Goal: Use online tool/utility: Use online tool/utility

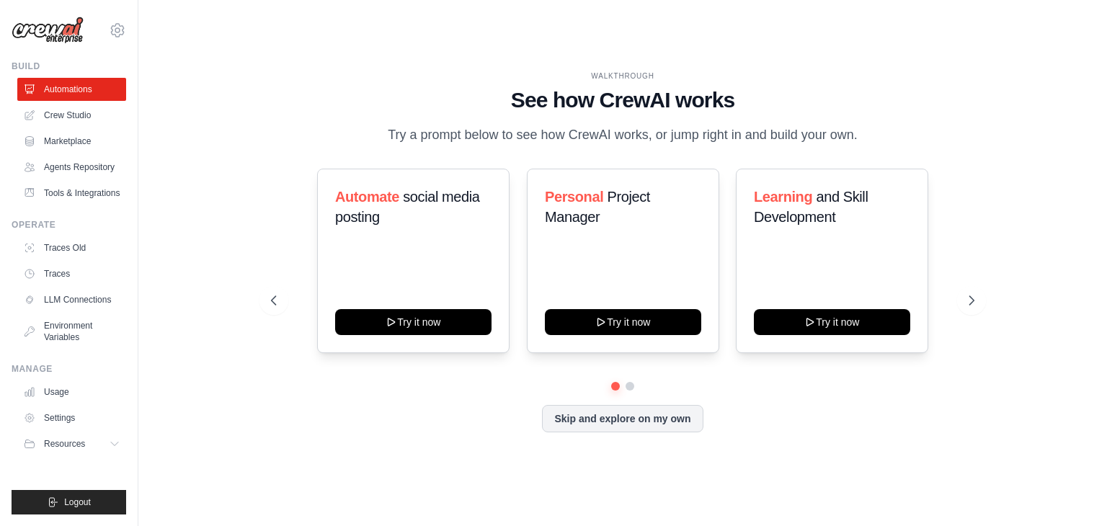
click at [959, 159] on div "WALKTHROUGH See how [PERSON_NAME] works Try a prompt below to see how [PERSON_N…" at bounding box center [623, 263] width 738 height 385
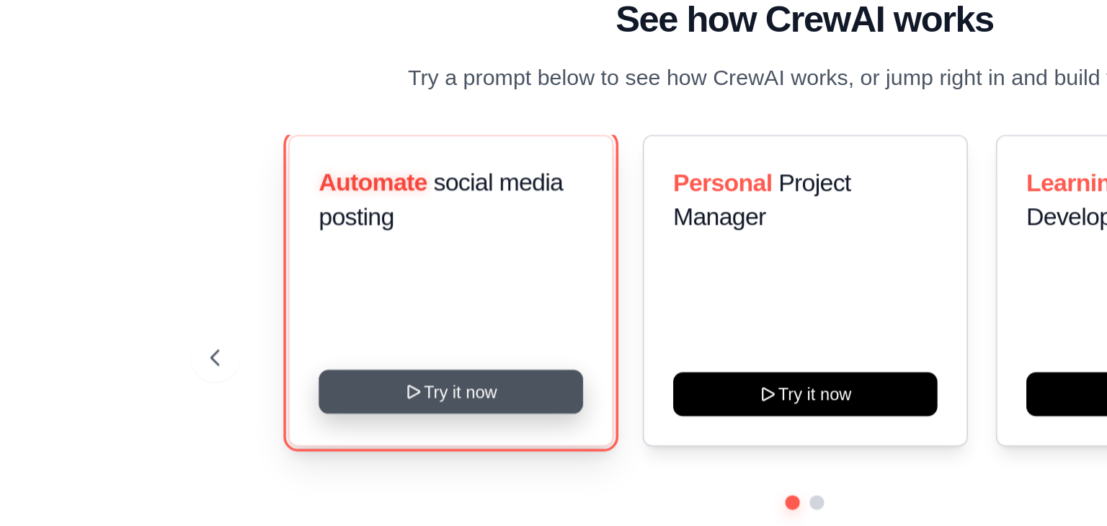
click at [410, 318] on button "Try it now" at bounding box center [413, 321] width 156 height 26
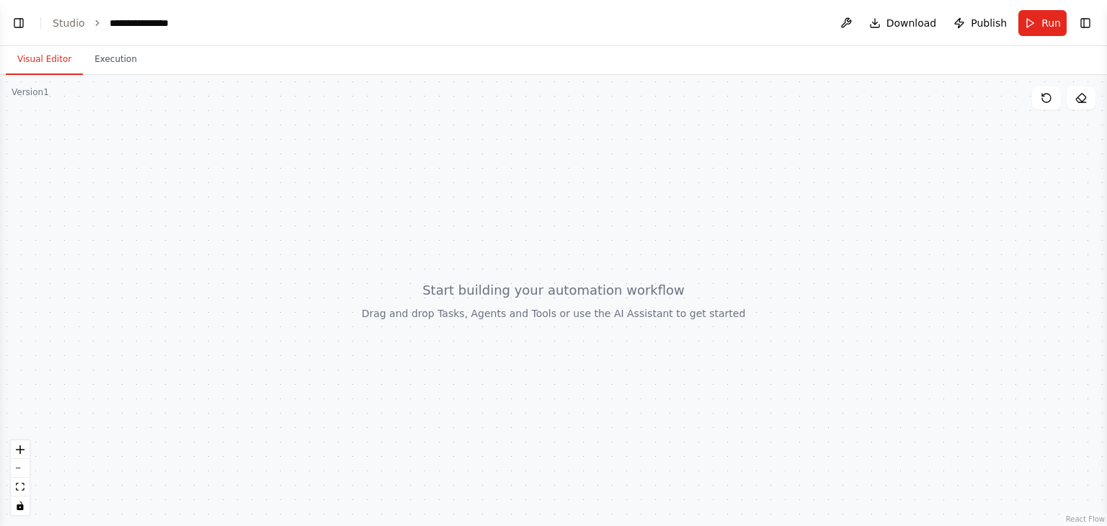
scroll to position [329, 0]
drag, startPoint x: 0, startPoint y: 174, endPoint x: 60, endPoint y: 182, distance: 60.2
click at [60, 182] on div at bounding box center [553, 300] width 1107 height 451
click at [14, 29] on button "Toggle Left Sidebar" at bounding box center [19, 23] width 20 height 20
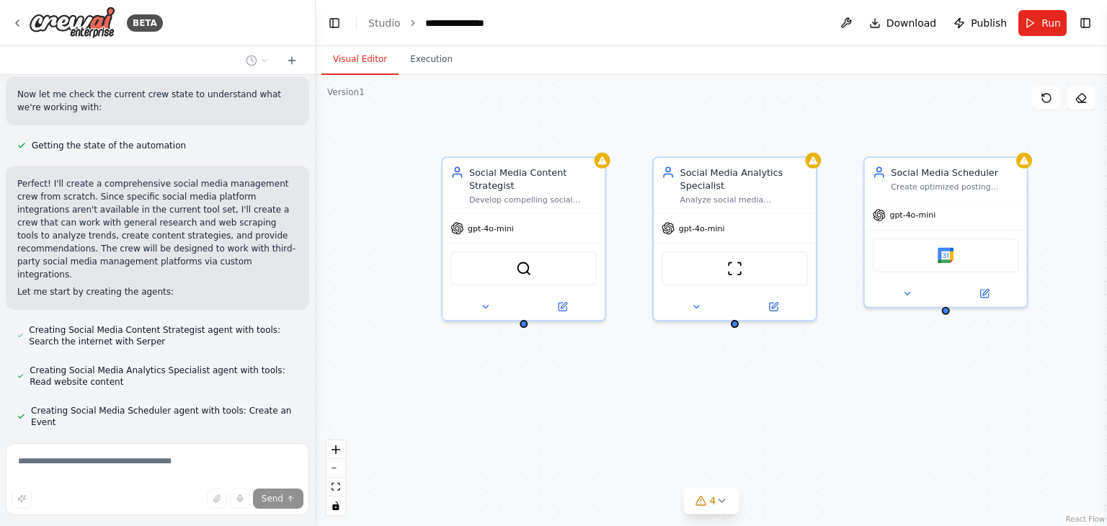
scroll to position [710, 0]
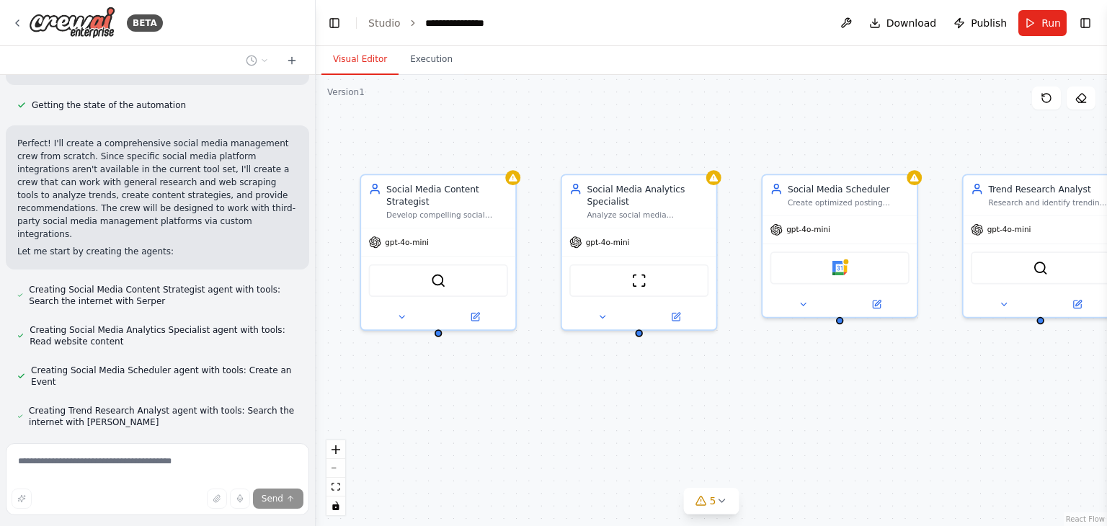
drag, startPoint x: 990, startPoint y: 352, endPoint x: 825, endPoint y: 367, distance: 165.6
click at [825, 367] on div "Social Media Content Strategist Develop compelling social media content strateg…" at bounding box center [711, 300] width 791 height 451
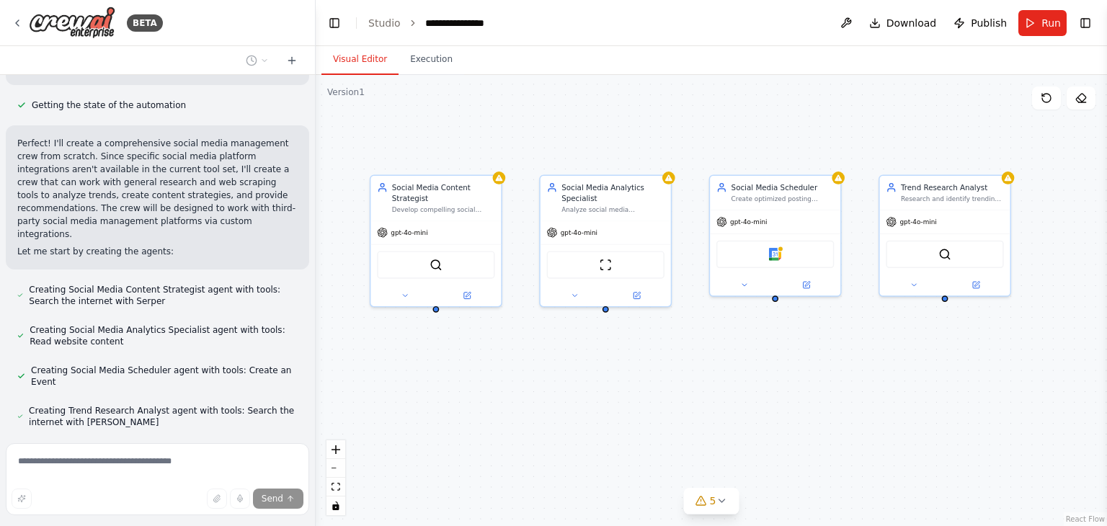
drag, startPoint x: 951, startPoint y: 410, endPoint x: 916, endPoint y: 361, distance: 60.0
click at [916, 361] on div "Social Media Content Strategist Develop compelling social media content strateg…" at bounding box center [711, 300] width 791 height 451
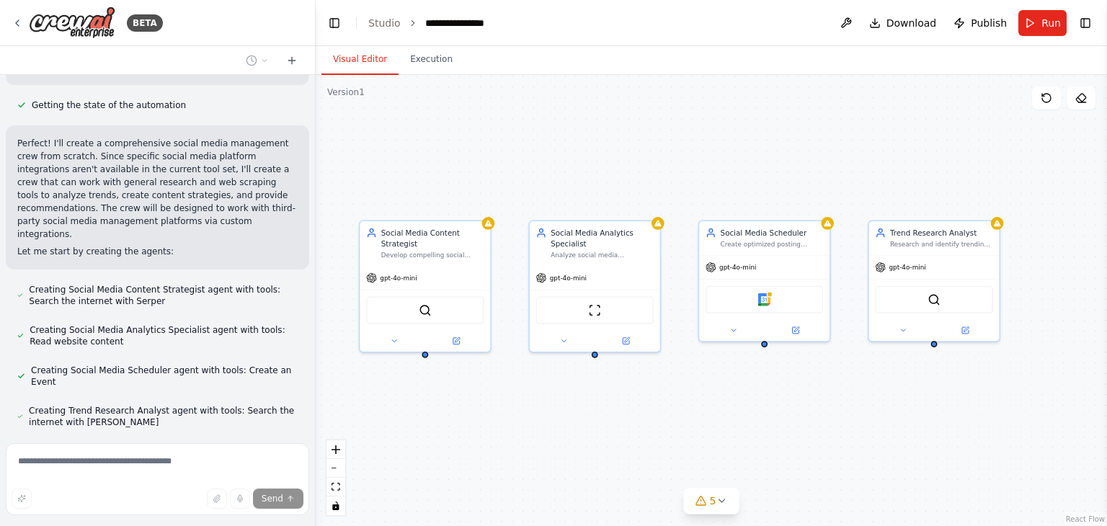
drag, startPoint x: 878, startPoint y: 356, endPoint x: 862, endPoint y: 403, distance: 49.9
click at [862, 403] on div "Social Media Content Strategist Develop compelling social media content strateg…" at bounding box center [711, 300] width 791 height 451
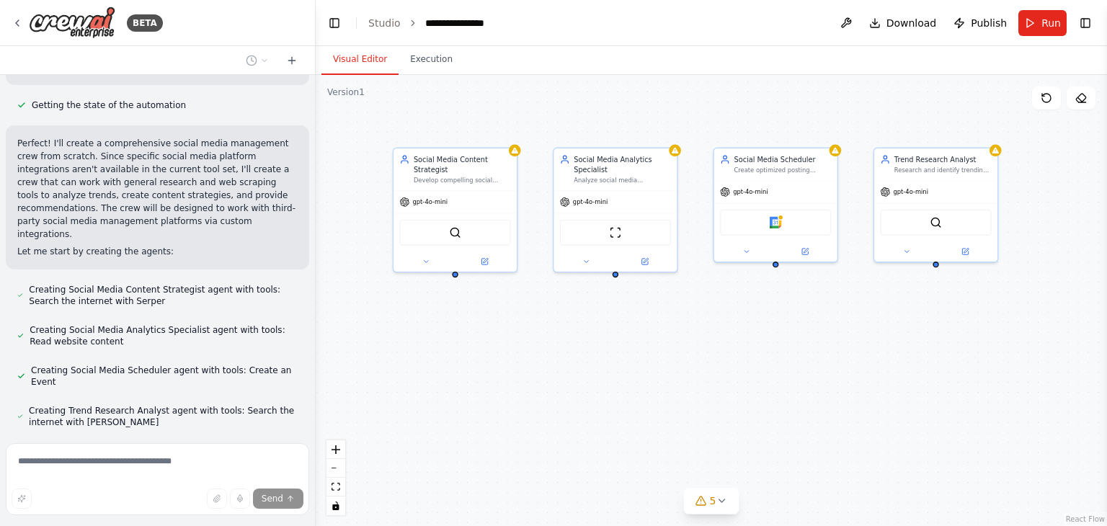
drag, startPoint x: 798, startPoint y: 430, endPoint x: 803, endPoint y: 347, distance: 83.1
click at [803, 347] on div "Social Media Content Strategist Develop compelling social media content strateg…" at bounding box center [711, 300] width 791 height 451
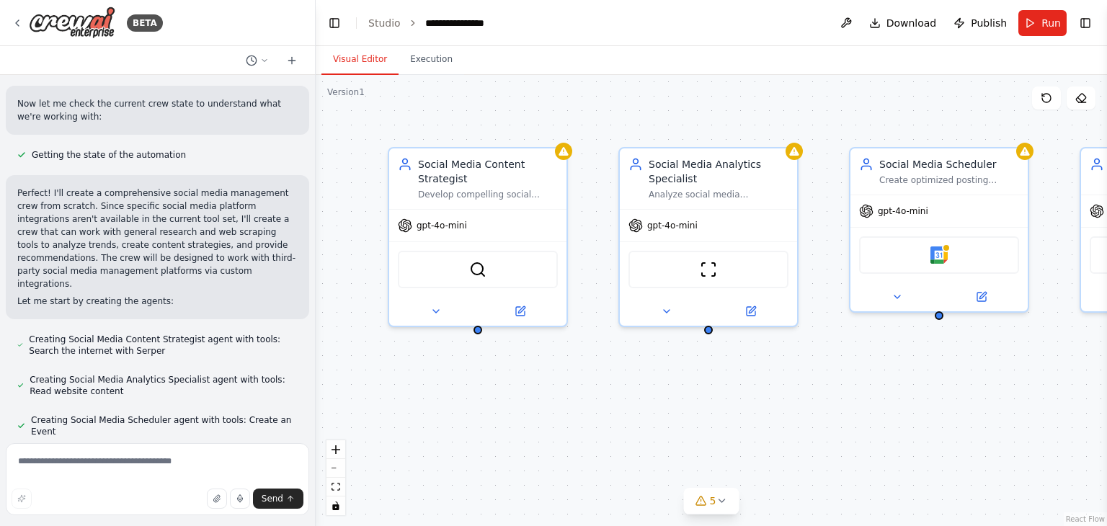
scroll to position [664, 0]
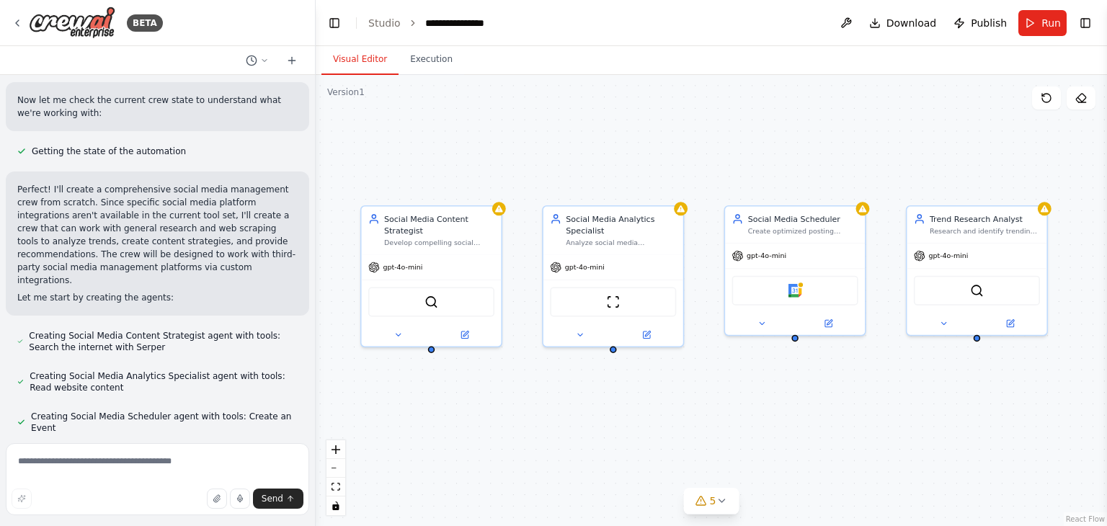
drag, startPoint x: 603, startPoint y: 400, endPoint x: 534, endPoint y: 401, distance: 69.2
click at [534, 401] on div "Social Media Content Strategist Develop compelling social media content strateg…" at bounding box center [711, 300] width 791 height 451
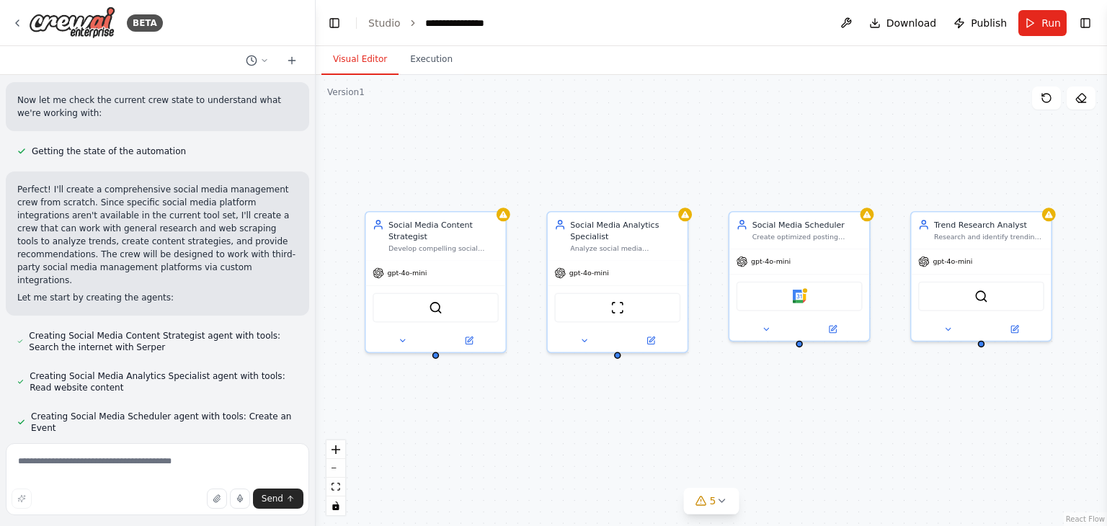
drag, startPoint x: 702, startPoint y: 153, endPoint x: 705, endPoint y: 163, distance: 10.5
click at [705, 163] on div "Social Media Content Strategist Develop compelling social media content strateg…" at bounding box center [711, 300] width 791 height 451
drag, startPoint x: 705, startPoint y: 163, endPoint x: 697, endPoint y: 163, distance: 7.9
click at [697, 163] on div "Social Media Content Strategist Develop compelling social media content strateg…" at bounding box center [711, 300] width 791 height 451
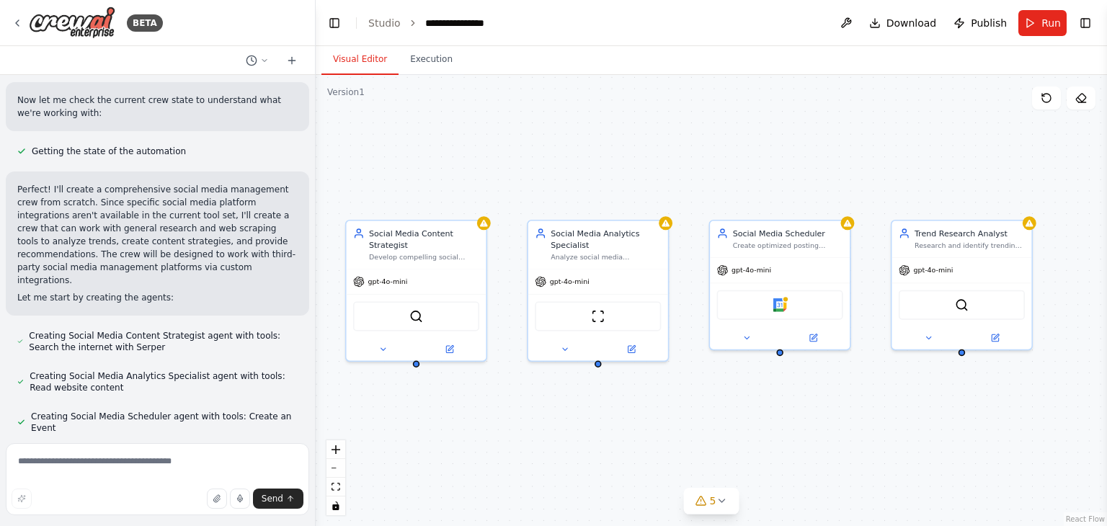
drag, startPoint x: 679, startPoint y: 153, endPoint x: 671, endPoint y: 152, distance: 8.1
click at [671, 152] on div "Social Media Content Strategist Develop compelling social media content strateg…" at bounding box center [711, 300] width 791 height 451
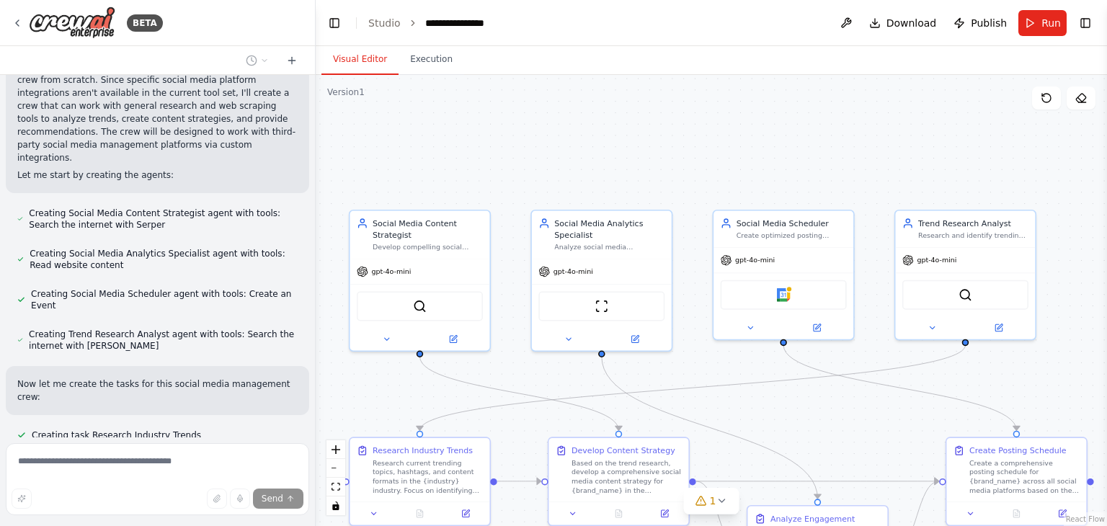
scroll to position [950, 0]
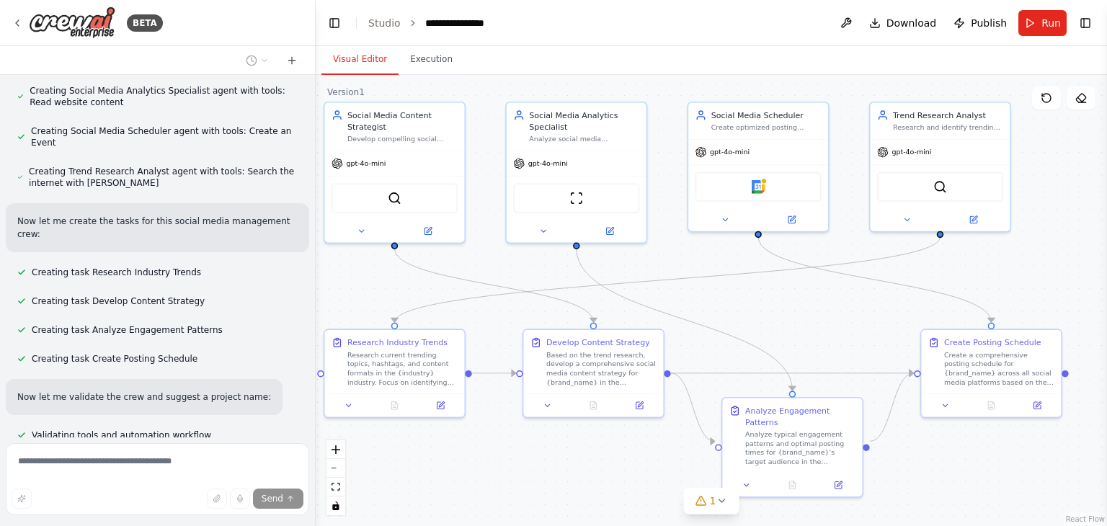
drag, startPoint x: 544, startPoint y: 156, endPoint x: 514, endPoint y: 47, distance: 113.6
click at [514, 47] on div "Visual Editor Execution Version 1 Show Tools Hide Agents .deletable-edge-delete…" at bounding box center [711, 286] width 791 height 480
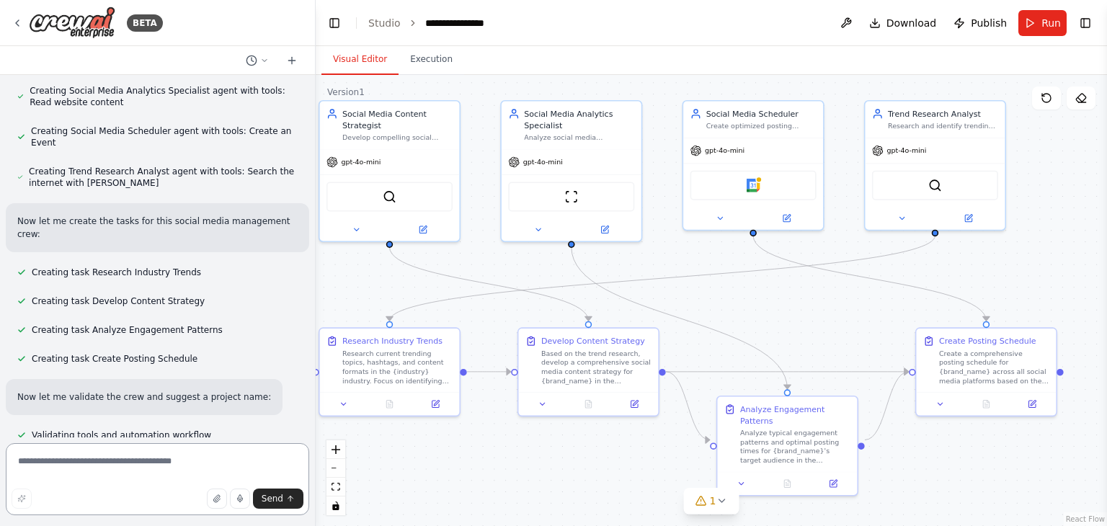
scroll to position [1592, 0]
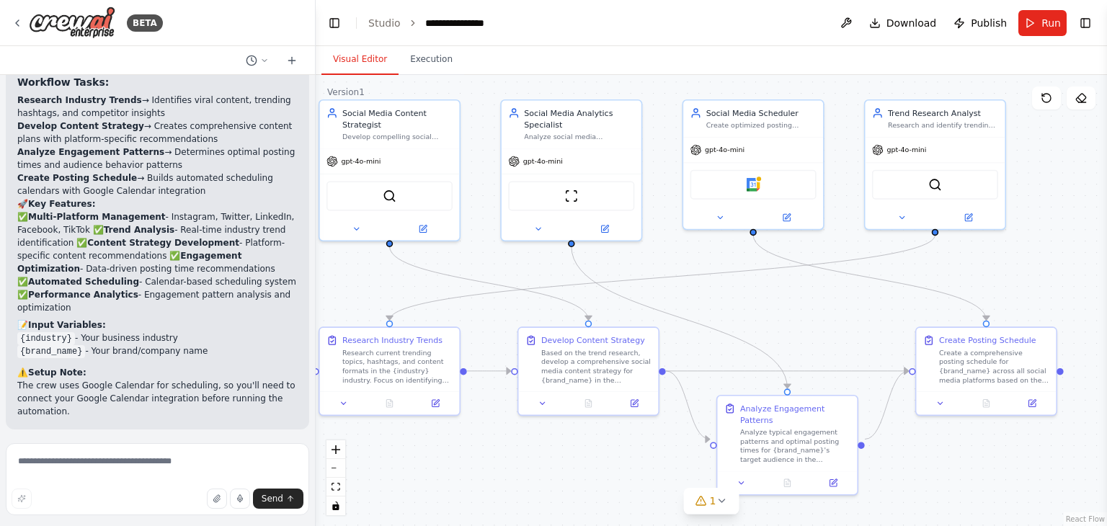
click at [792, 344] on div ".deletable-edge-delete-btn { width: 20px; height: 20px; border: 0px solid #ffff…" at bounding box center [711, 300] width 791 height 451
